Goal: Obtain resource: Obtain resource

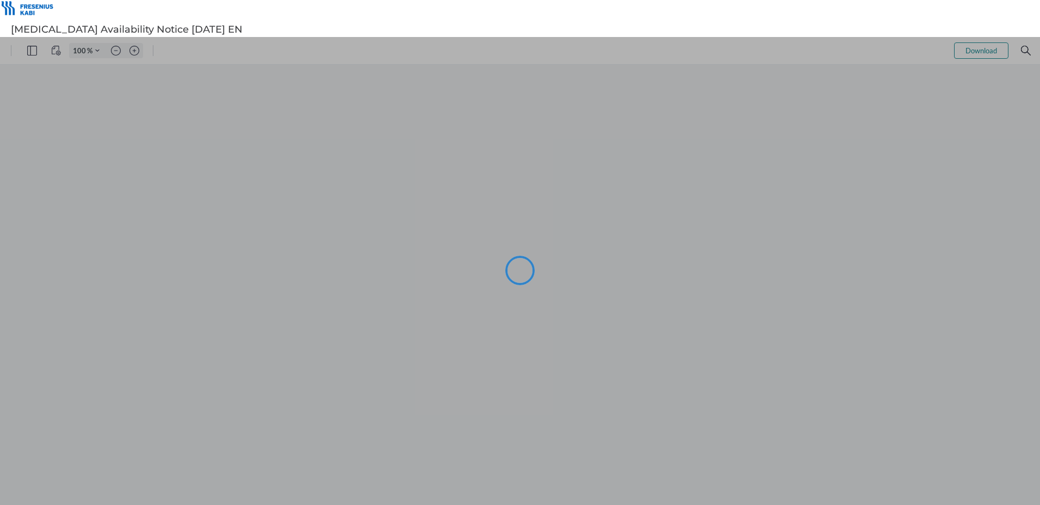
type input "102"
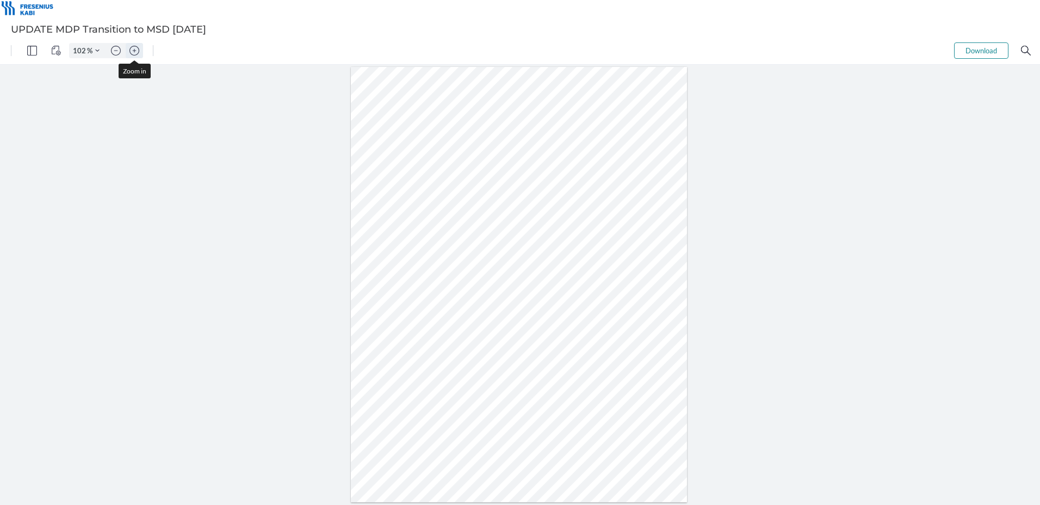
click at [139, 53] on img "Zoom in" at bounding box center [134, 51] width 10 height 10
type input "152"
type input "5"
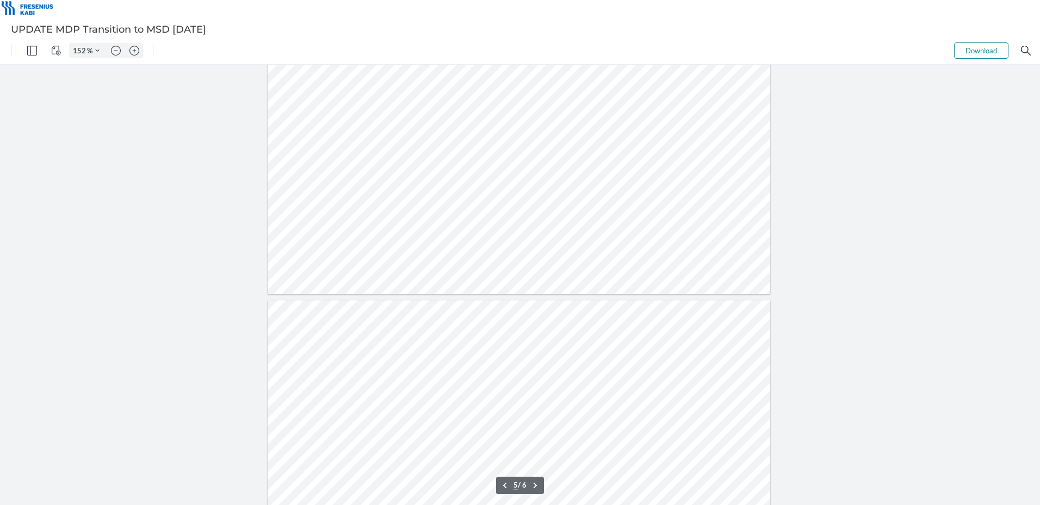
scroll to position [3012, 0]
